Goal: Transaction & Acquisition: Book appointment/travel/reservation

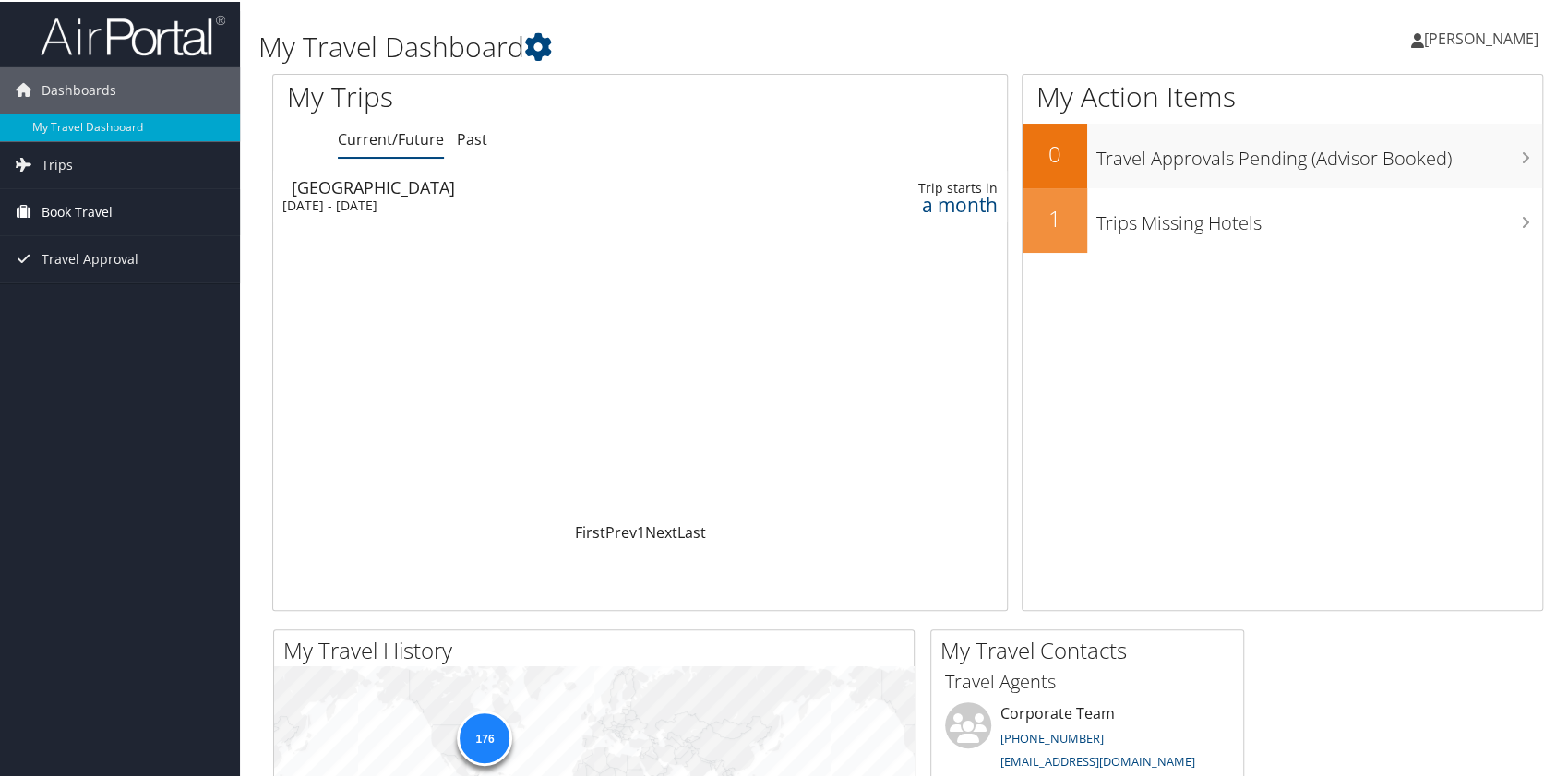
click at [111, 198] on span "Book Travel" at bounding box center [77, 210] width 71 height 46
click at [121, 290] on link "Book/Manage Online Trips" at bounding box center [120, 302] width 240 height 28
